Goal: Download file/media

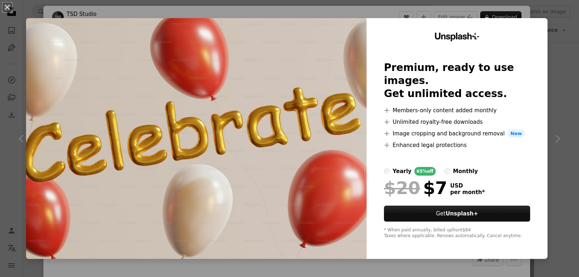
scroll to position [4, 0]
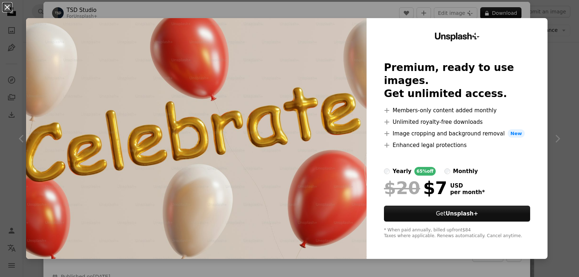
drag, startPoint x: 33, startPoint y: 8, endPoint x: 8, endPoint y: 7, distance: 25.3
click at [8, 7] on div "An X shape Unsplash+ Premium, ready to use images. Get unlimited access. A plus…" at bounding box center [289, 138] width 579 height 277
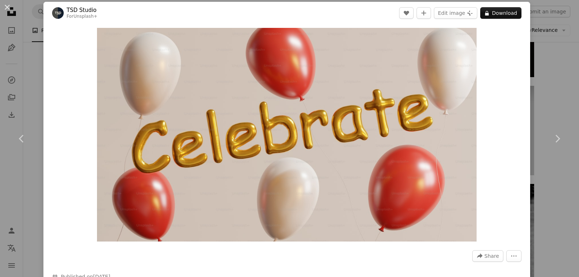
click at [252, 20] on header "TSD Studio For Unsplash+ A heart A plus sign Edit image Plus sign for Unsplash+…" at bounding box center [286, 13] width 487 height 22
click at [154, 1] on div "An X shape Chevron left Chevron right TSD Studio For Unsplash+ A heart A plus s…" at bounding box center [289, 138] width 579 height 277
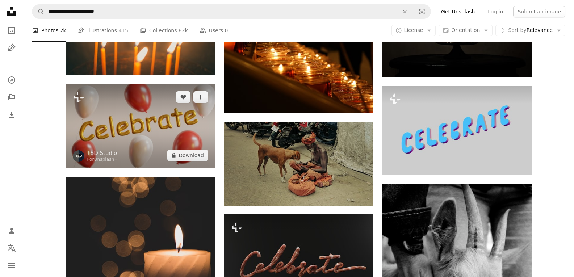
click at [83, 113] on img at bounding box center [140, 126] width 149 height 84
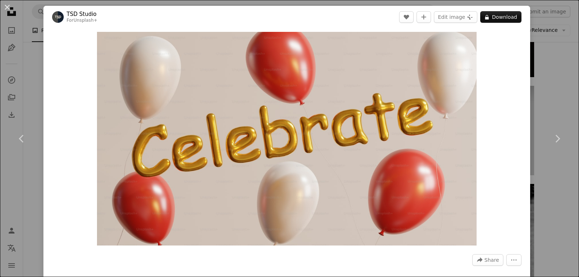
scroll to position [242, 0]
